Goal: Information Seeking & Learning: Learn about a topic

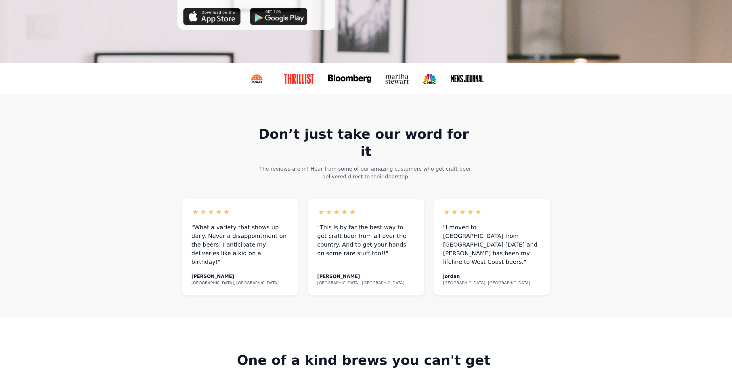
scroll to position [167, 0]
drag, startPoint x: 71, startPoint y: 171, endPoint x: 274, endPoint y: 73, distance: 225.0
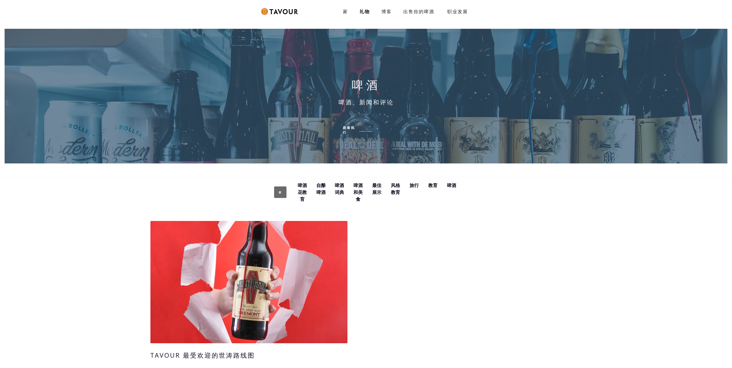
click at [518, 17] on div "家 礼物 博客 出售你的啤酒 职业发展 SIGN UP" at bounding box center [366, 11] width 732 height 23
click at [306, 192] on font "啤酒花教育" at bounding box center [302, 192] width 9 height 20
